Goal: Task Accomplishment & Management: Manage account settings

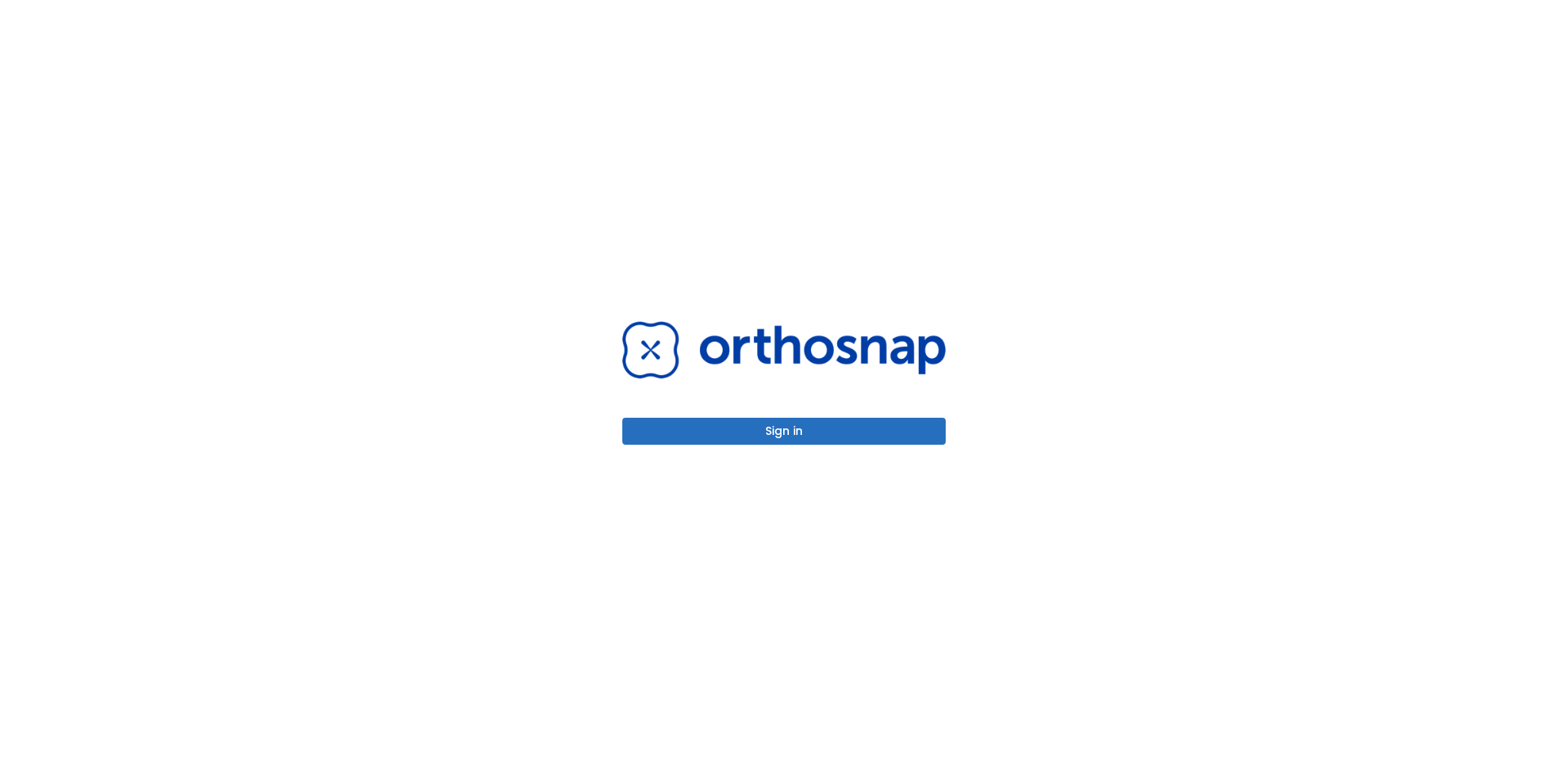
click at [790, 429] on button "Sign in" at bounding box center [784, 430] width 324 height 27
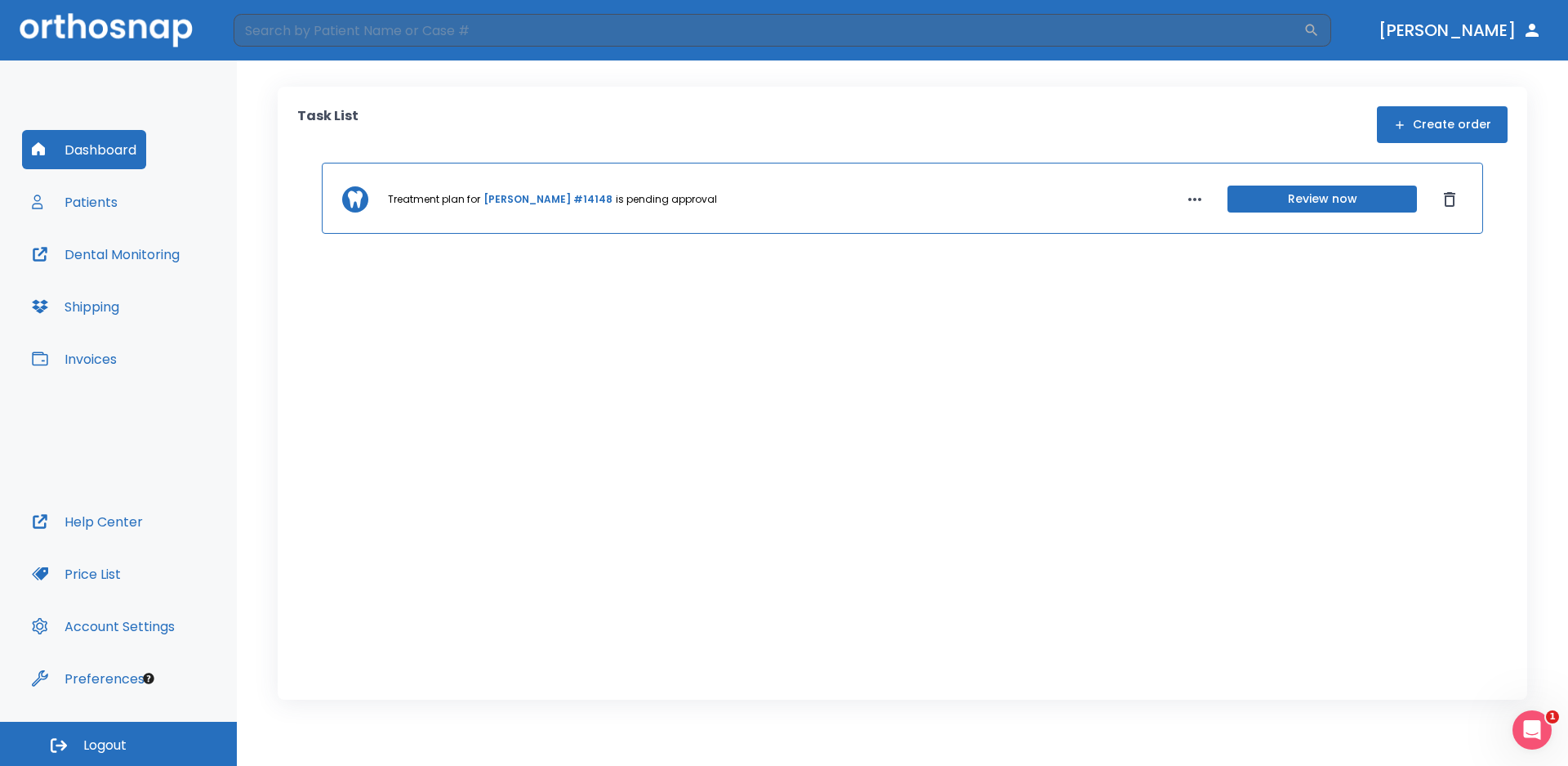
click at [94, 358] on button "Invoices" at bounding box center [74, 359] width 104 height 39
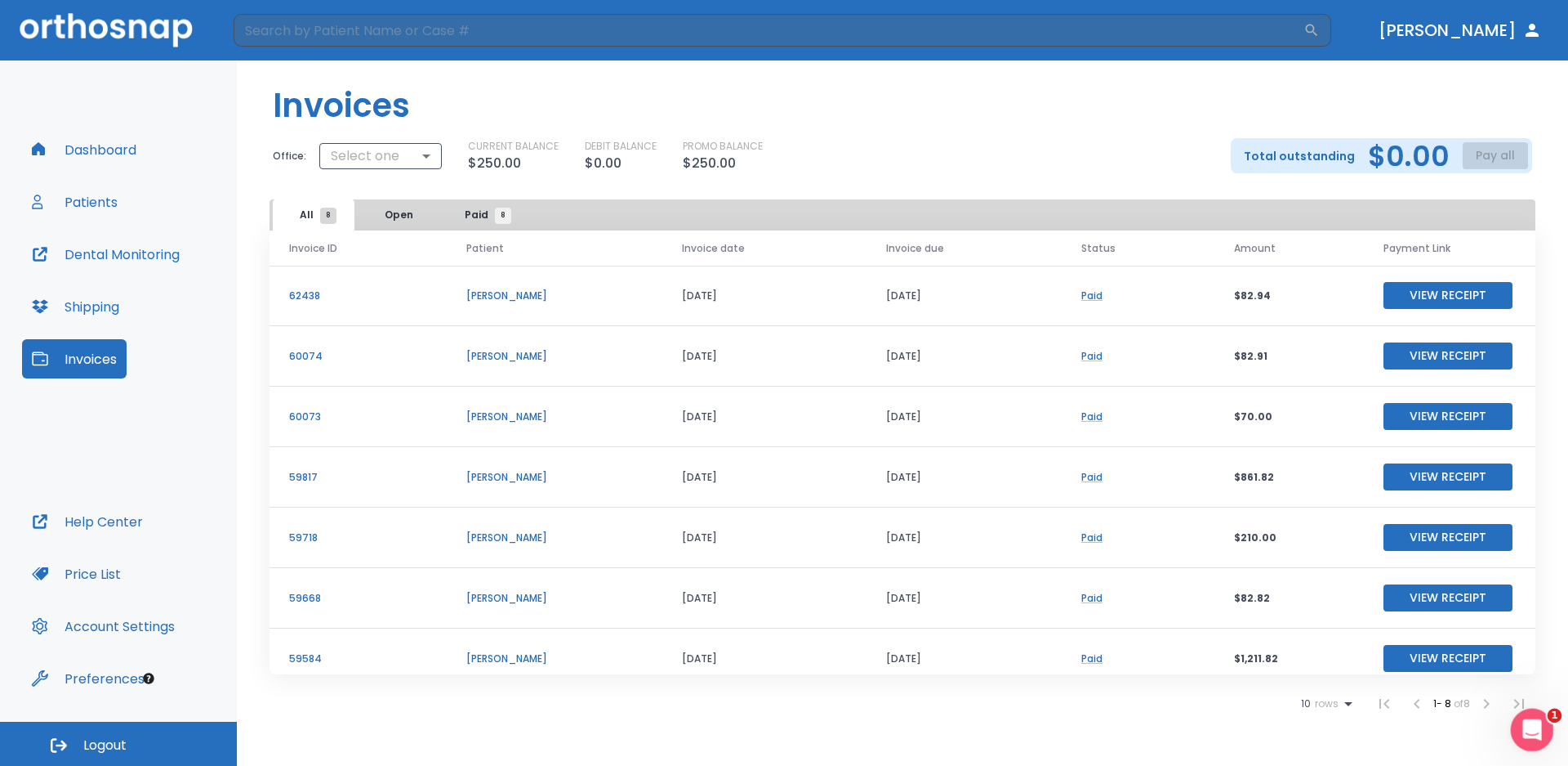
click at [1523, 725] on icon "Open Intercom Messenger" at bounding box center [1529, 727] width 27 height 27
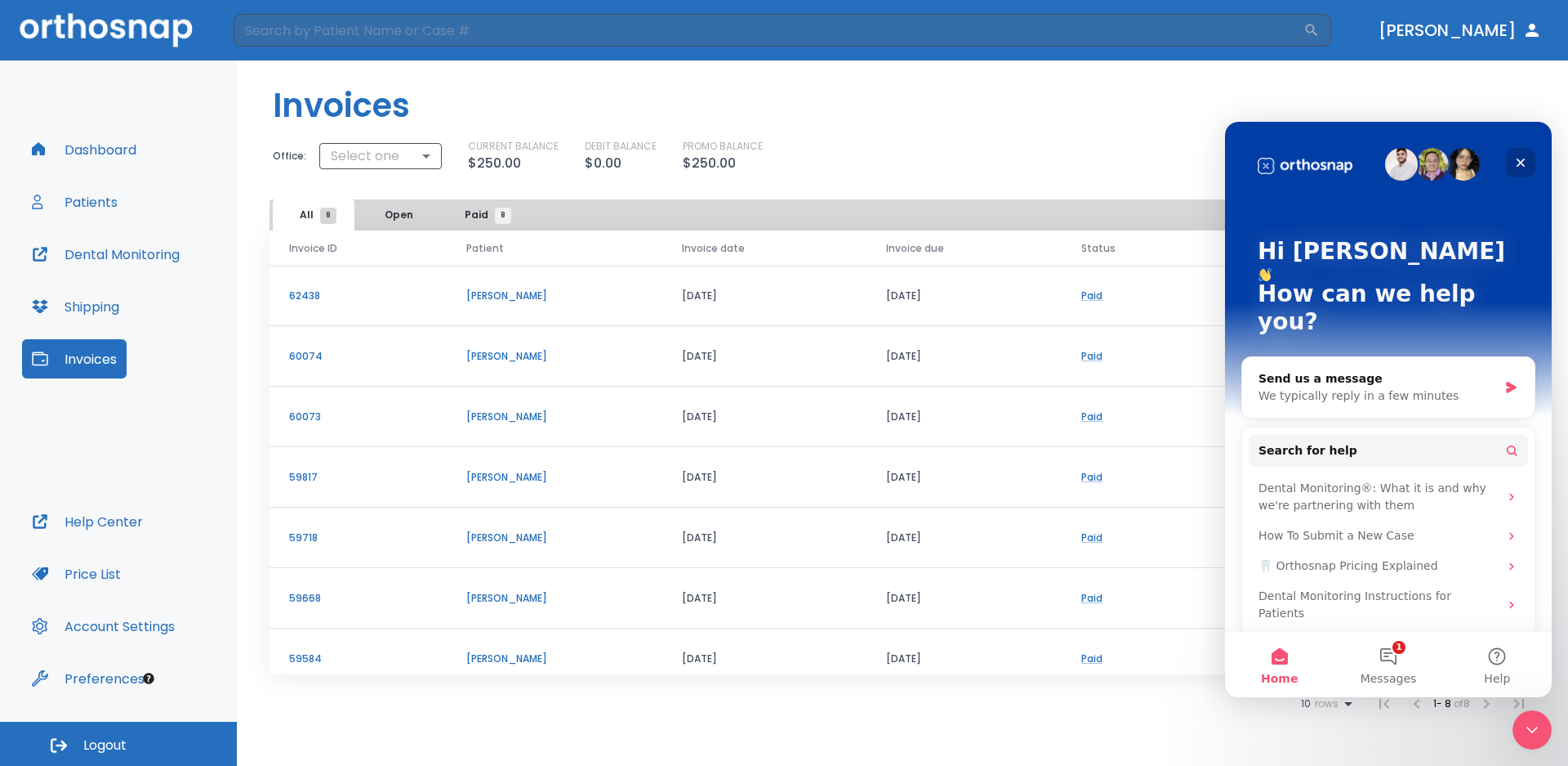
click at [1522, 163] on icon "Close" at bounding box center [1521, 163] width 9 height 9
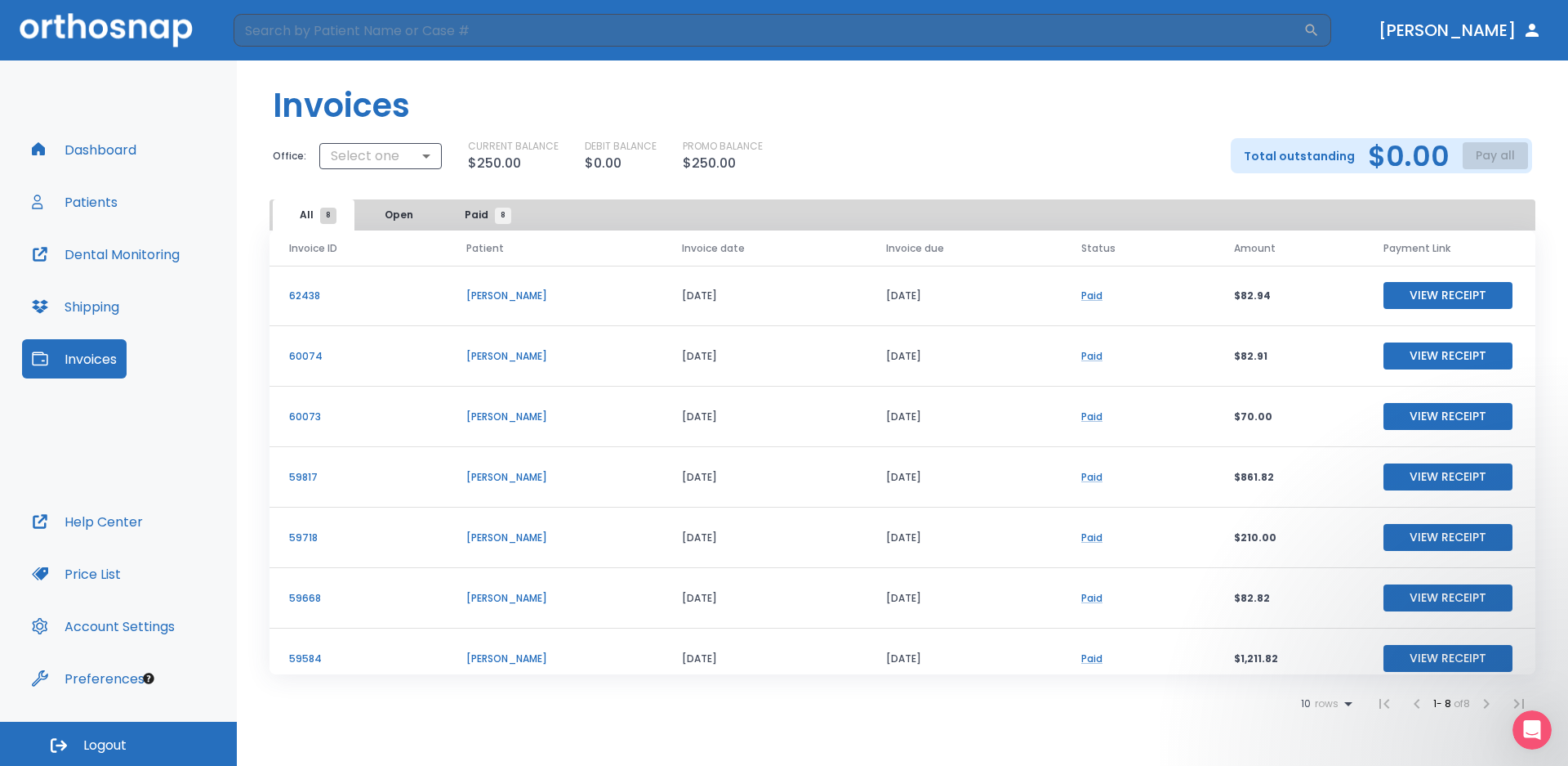
click at [83, 306] on button "Shipping" at bounding box center [76, 306] width 107 height 39
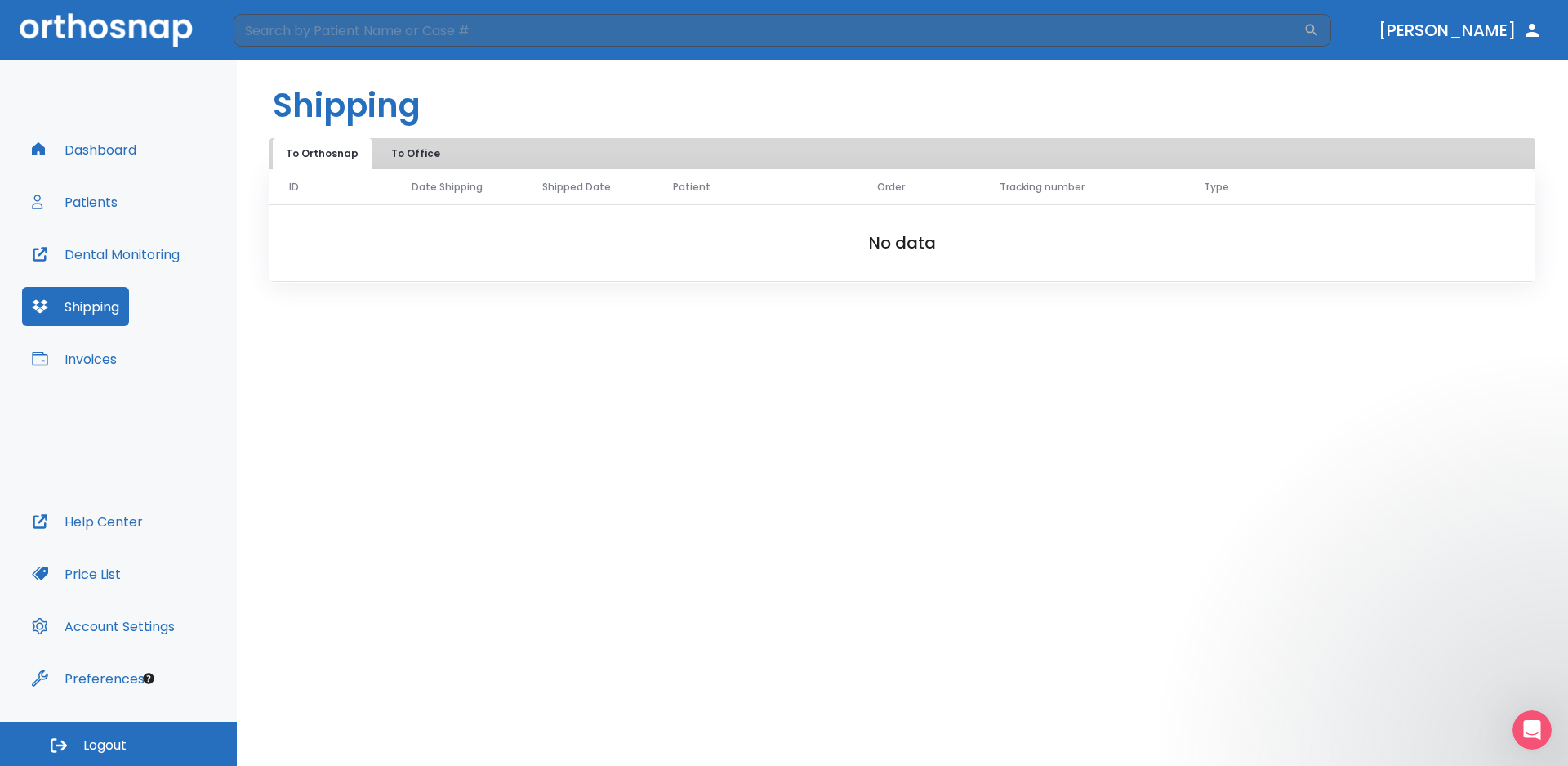
click at [94, 255] on button "Dental Monitoring" at bounding box center [105, 254] width 167 height 39
click at [94, 200] on button "Patients" at bounding box center [75, 202] width 105 height 39
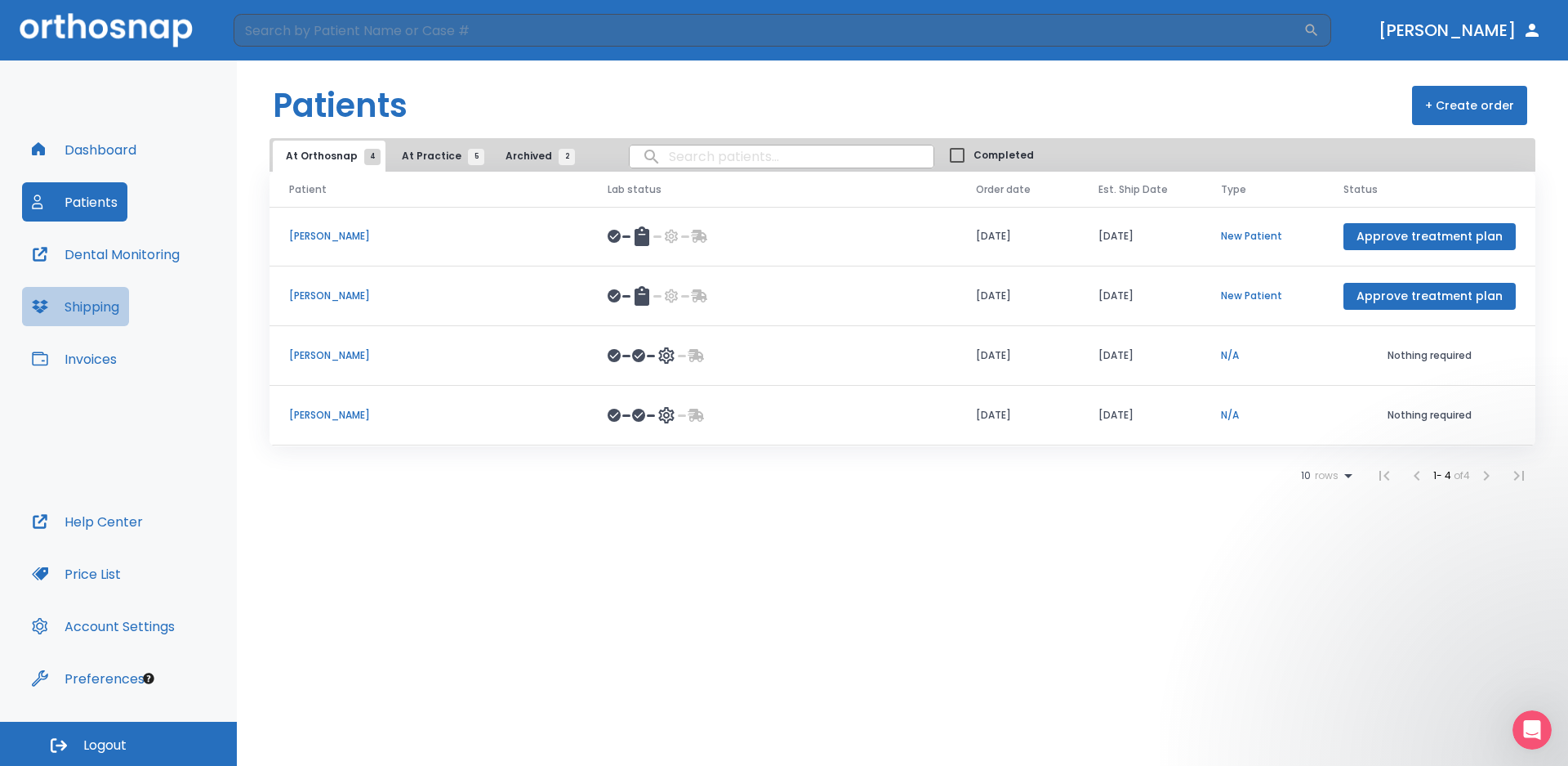
click at [88, 306] on button "Shipping" at bounding box center [76, 306] width 107 height 39
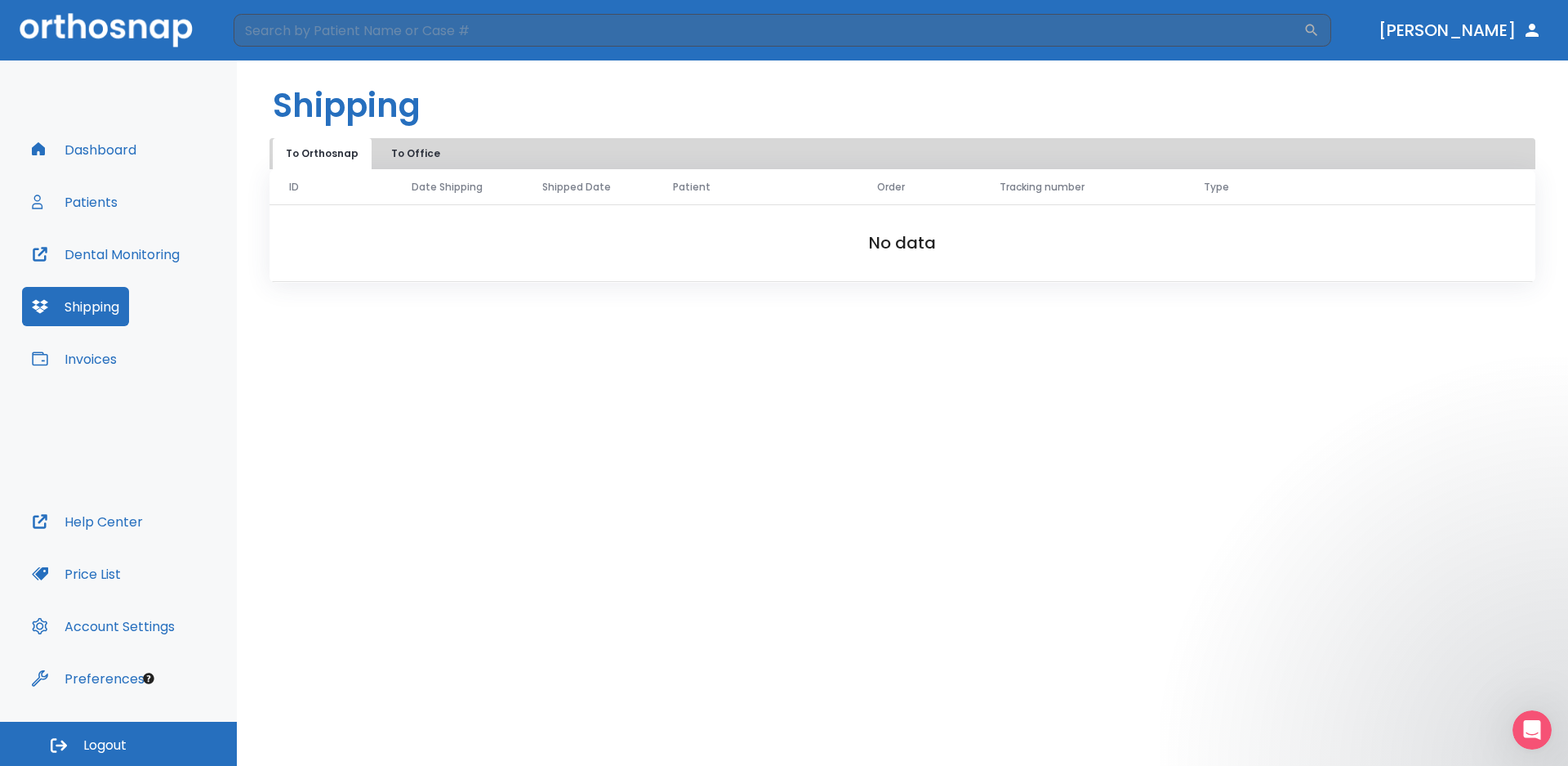
click at [97, 201] on button "Patients" at bounding box center [75, 202] width 105 height 39
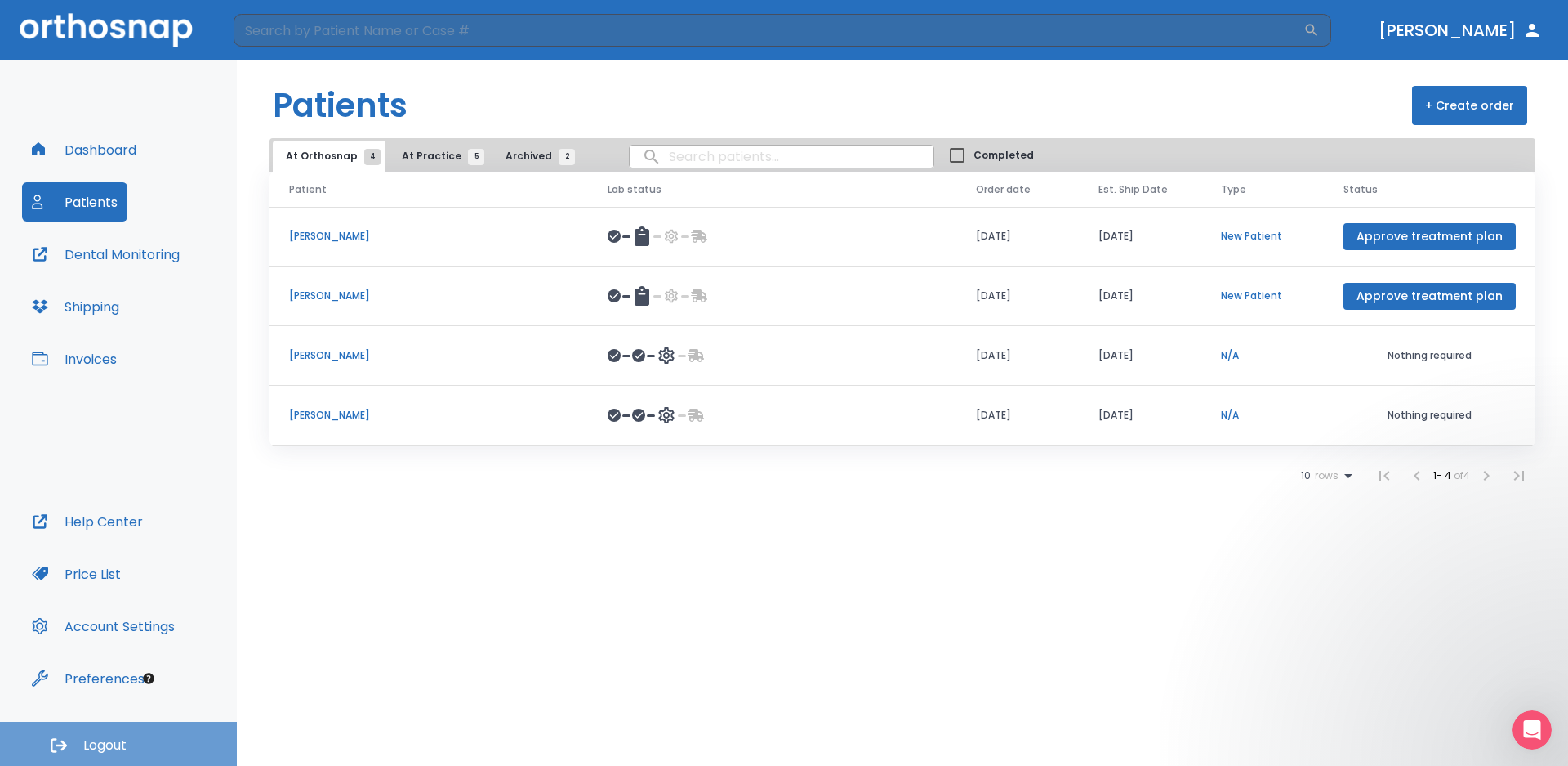
click at [103, 741] on span "Logout" at bounding box center [104, 745] width 43 height 18
